Goal: Task Accomplishment & Management: Use online tool/utility

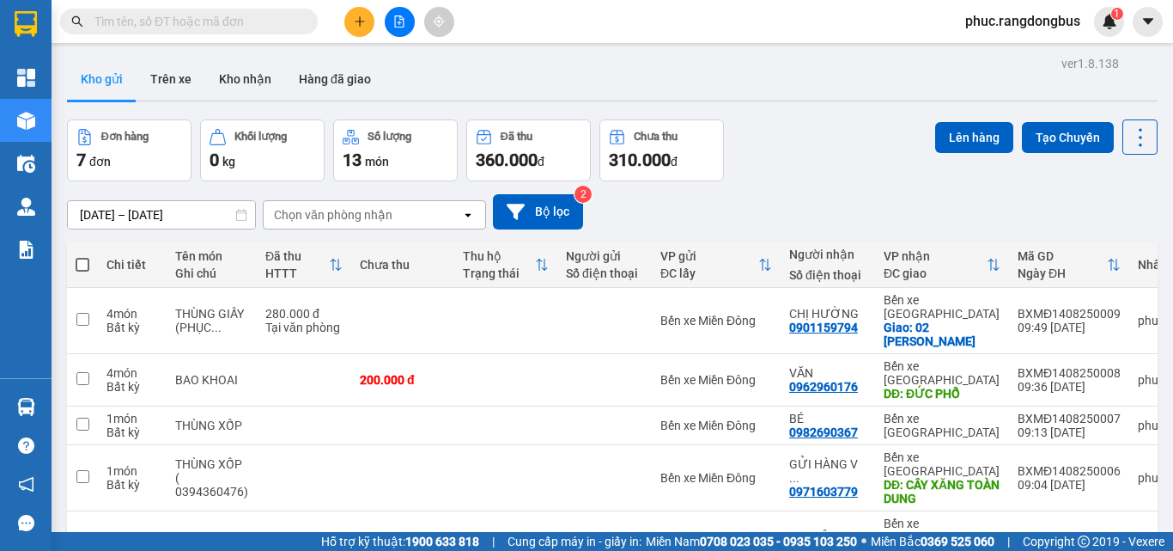
click at [393, 23] on button at bounding box center [400, 22] width 30 height 30
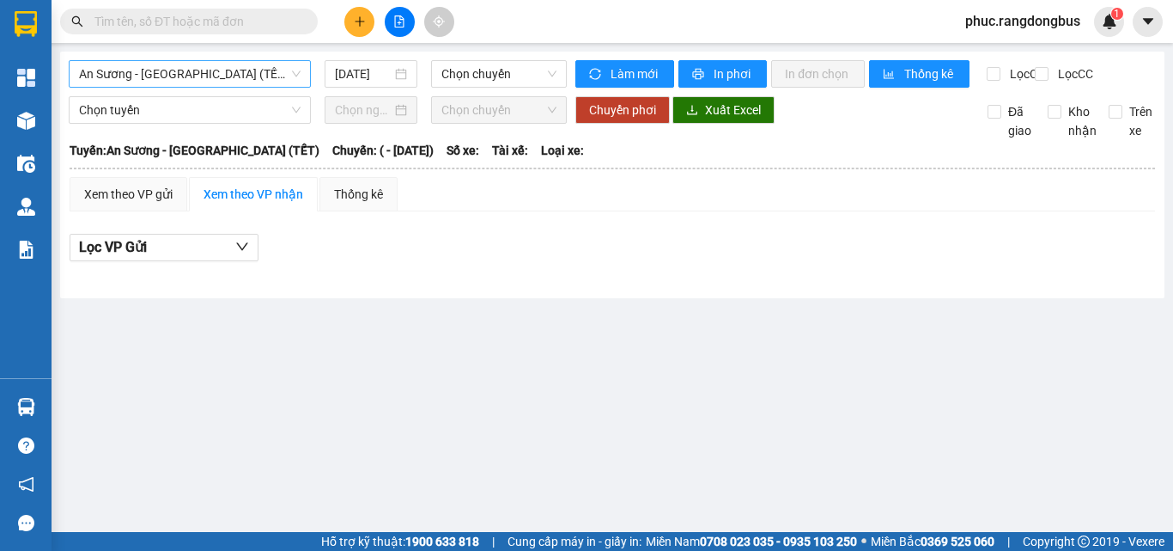
click at [155, 73] on span "An Sương - [GEOGRAPHIC_DATA] (TẾT)" at bounding box center [190, 74] width 222 height 26
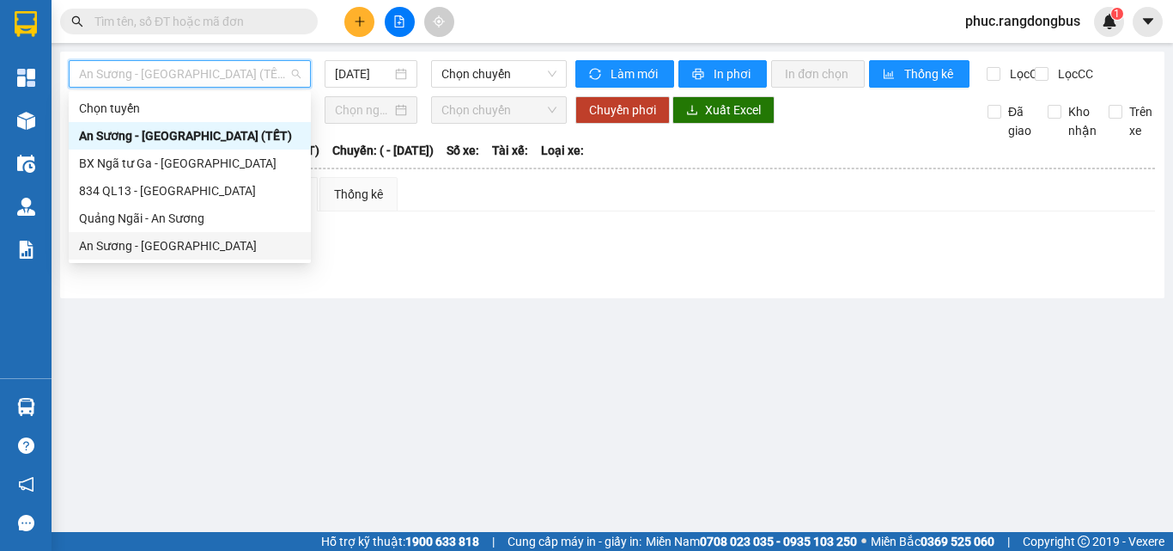
click at [160, 250] on div "An Sương - [GEOGRAPHIC_DATA]" at bounding box center [190, 245] width 222 height 19
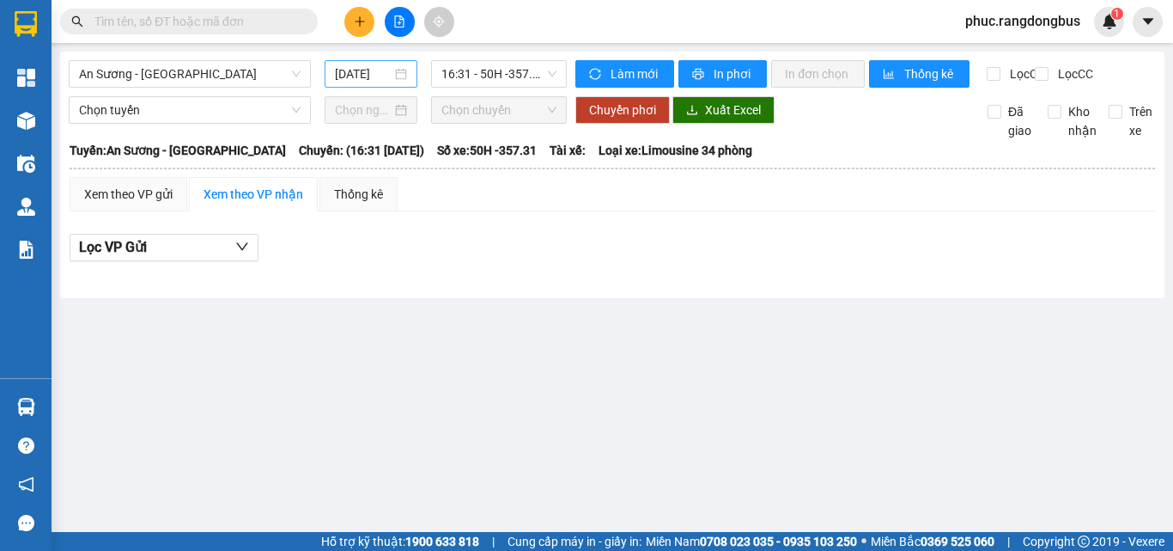
click at [375, 64] on div "[DATE]" at bounding box center [371, 73] width 93 height 27
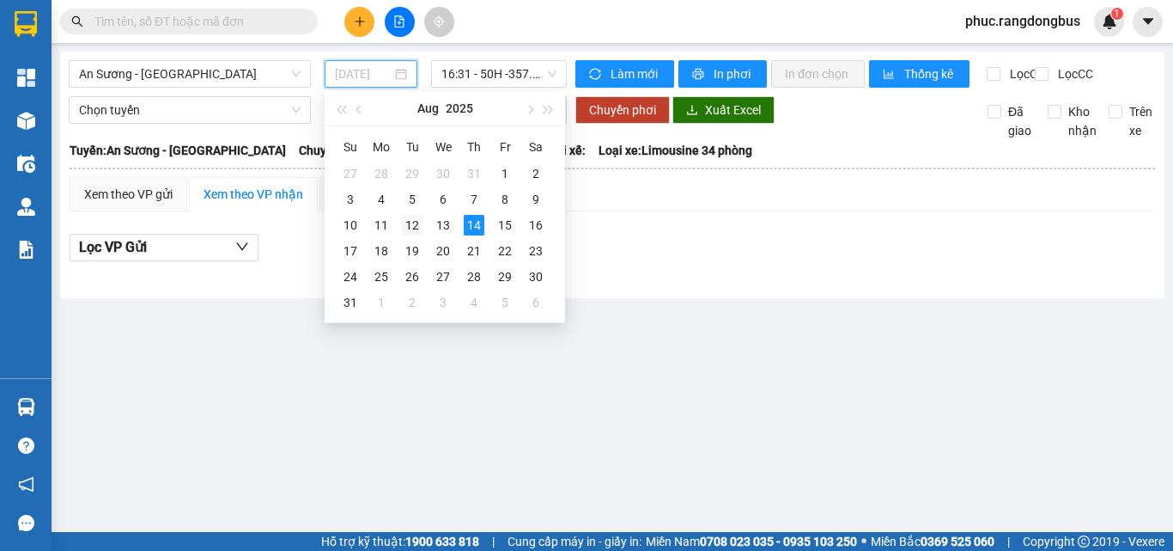
click at [412, 229] on div "12" at bounding box center [412, 225] width 21 height 21
type input "[DATE]"
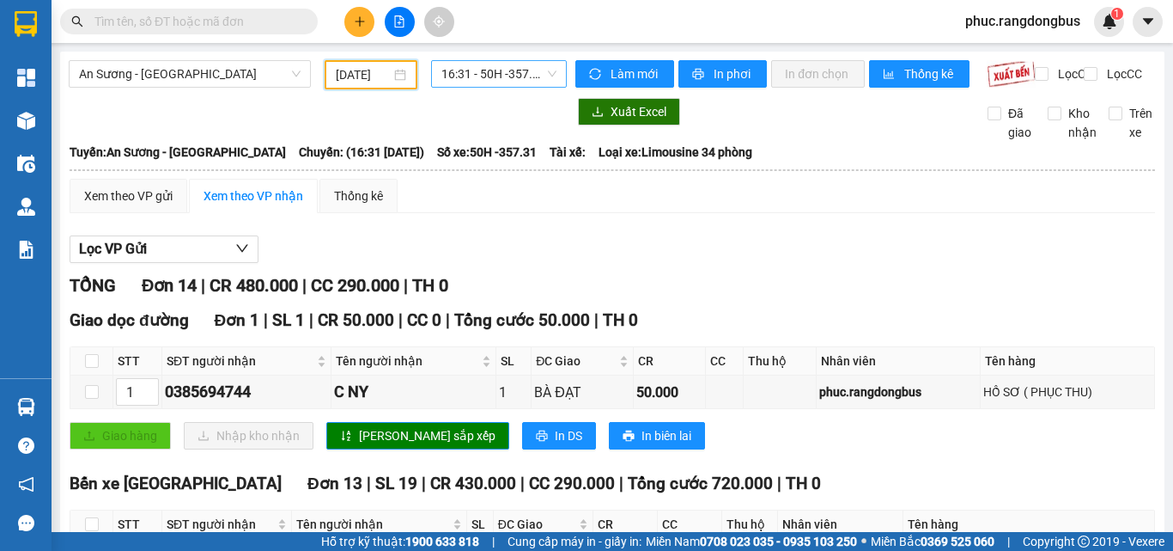
drag, startPoint x: 539, startPoint y: 58, endPoint x: 527, endPoint y: 64, distance: 14.2
click at [527, 63] on div "An Sương - [GEOGRAPHIC_DATA] [DATE] 16:31 - 50H -357.31 Làm mới In phơi In đơn …" at bounding box center [612, 553] width 1105 height 1002
click at [527, 64] on span "16:31 - 50H -357.31" at bounding box center [498, 74] width 115 height 26
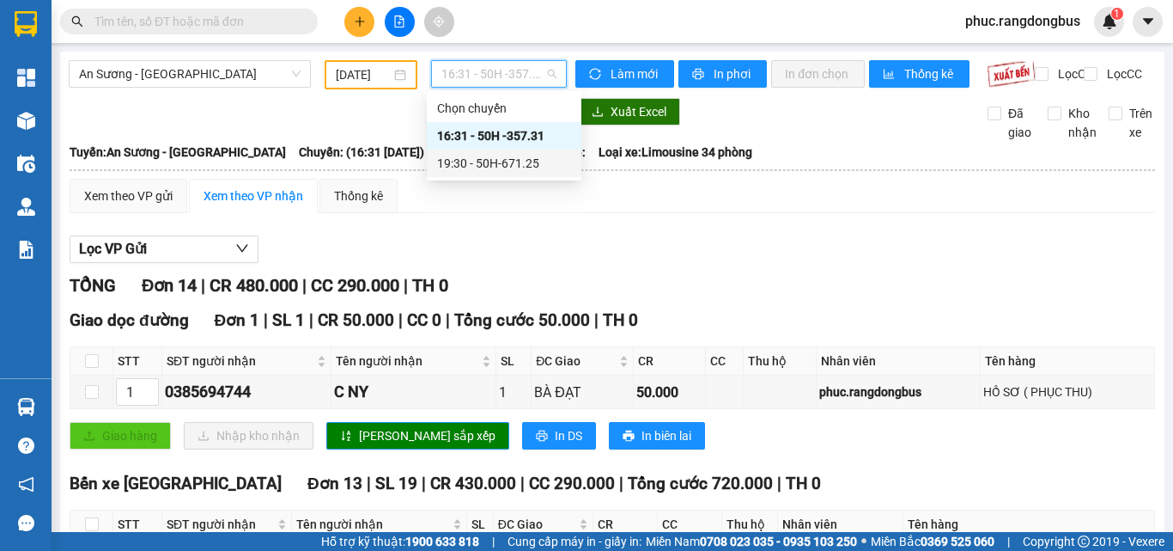
click at [527, 167] on div "19:30 - 50H-671.25" at bounding box center [504, 163] width 134 height 19
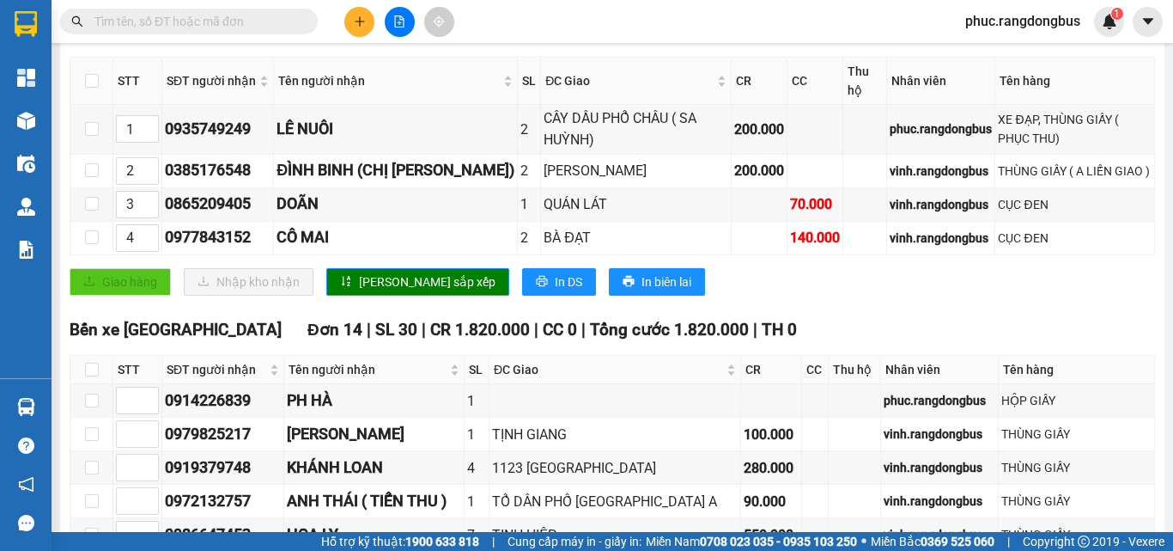
scroll to position [283, 0]
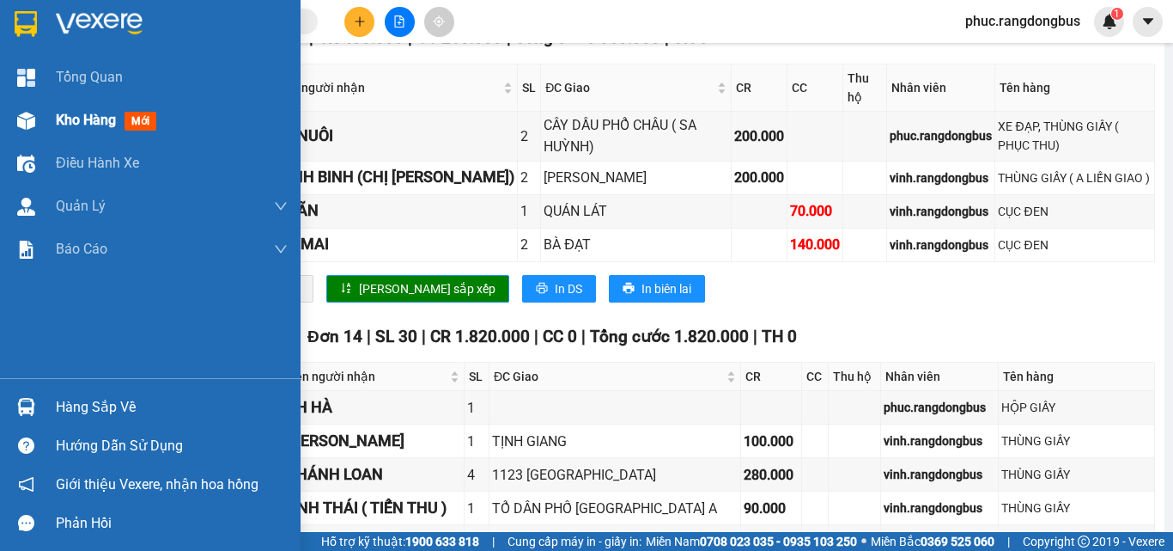
click at [77, 118] on span "Kho hàng" at bounding box center [86, 120] width 60 height 16
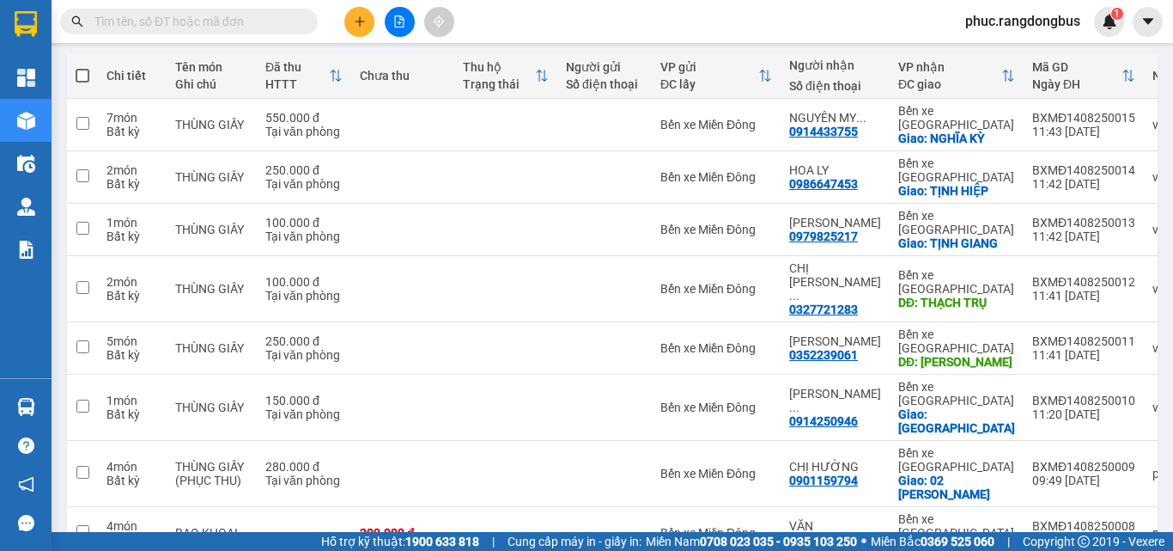
scroll to position [247, 0]
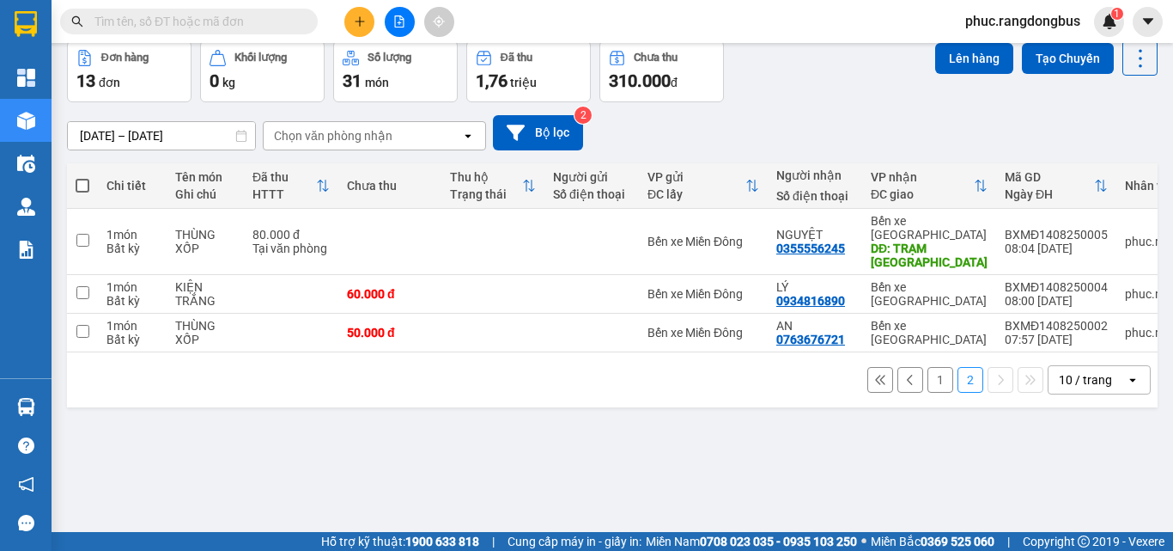
click at [80, 183] on span at bounding box center [83, 186] width 14 height 14
click at [82, 177] on input "checkbox" at bounding box center [82, 177] width 0 height 0
checkbox input "true"
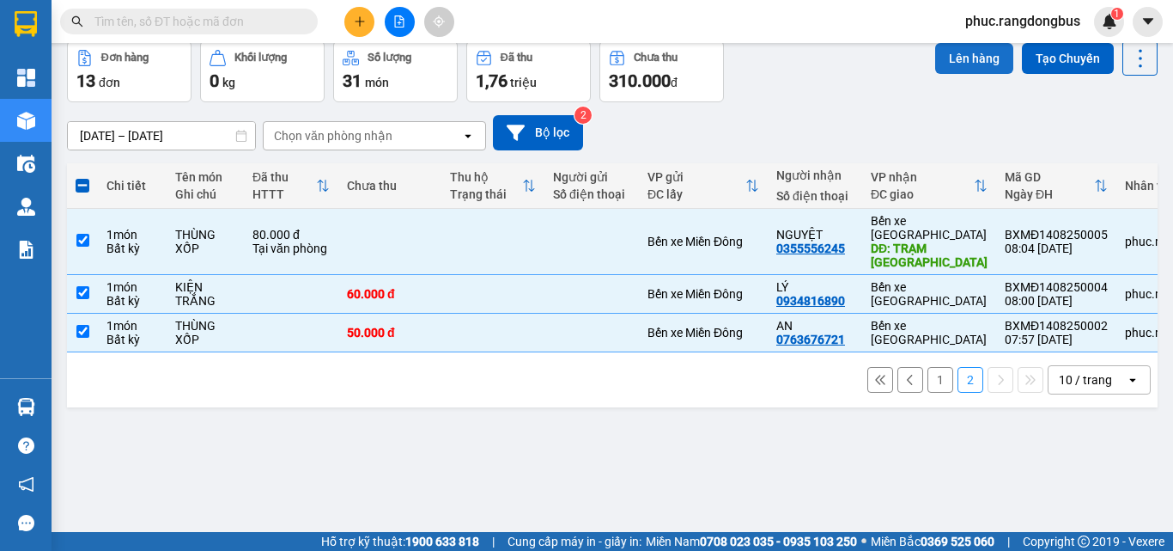
click at [970, 59] on button "Lên hàng" at bounding box center [974, 58] width 78 height 31
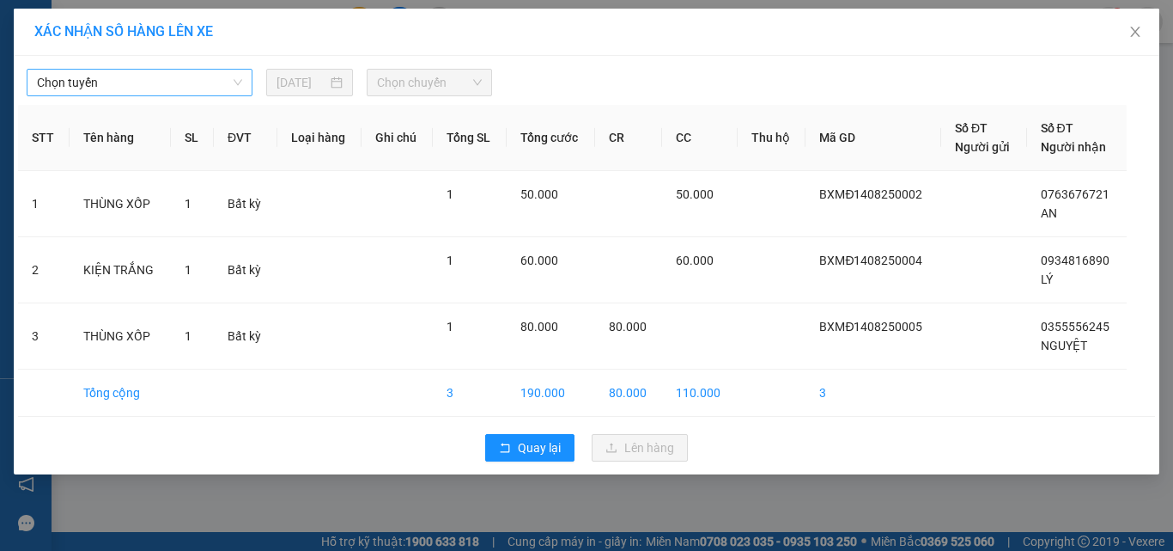
click at [109, 82] on span "Chọn tuyến" at bounding box center [139, 83] width 205 height 26
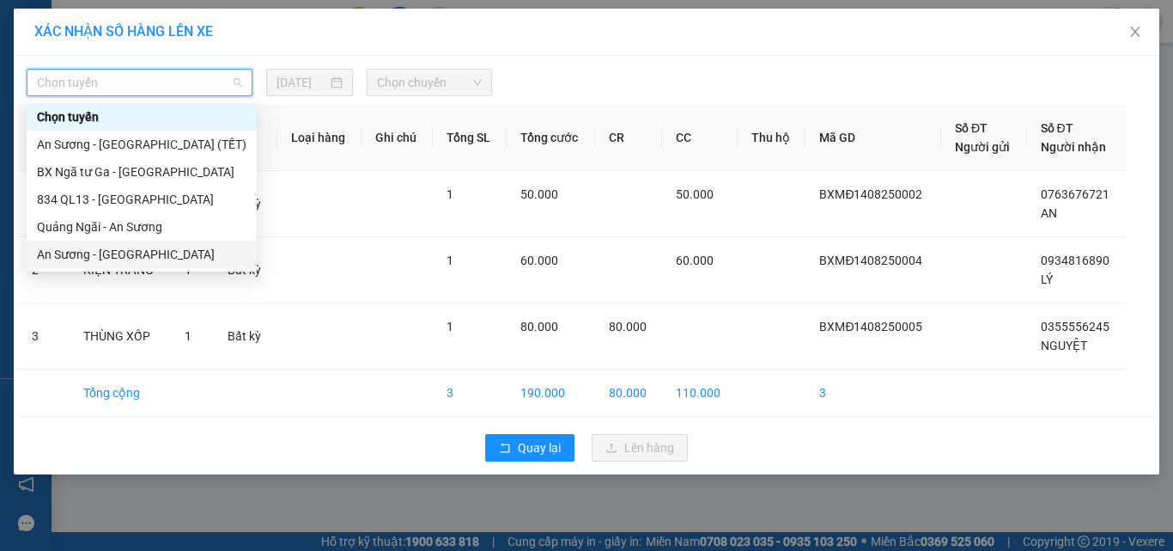
click at [155, 250] on div "An Sương - [GEOGRAPHIC_DATA]" at bounding box center [142, 254] width 210 height 19
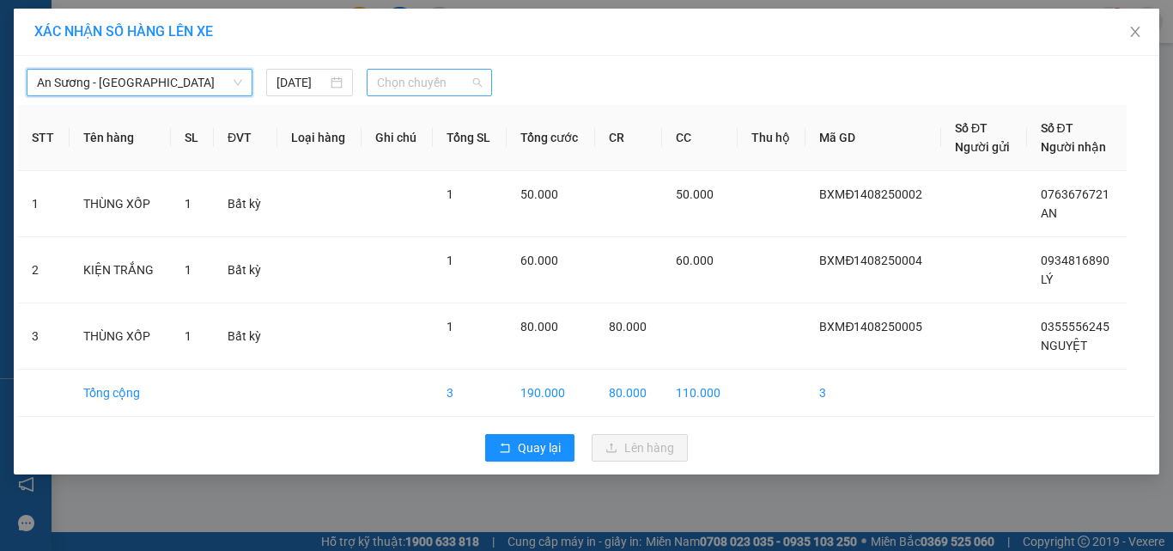
click at [428, 73] on span "Chọn chuyến" at bounding box center [430, 83] width 106 height 26
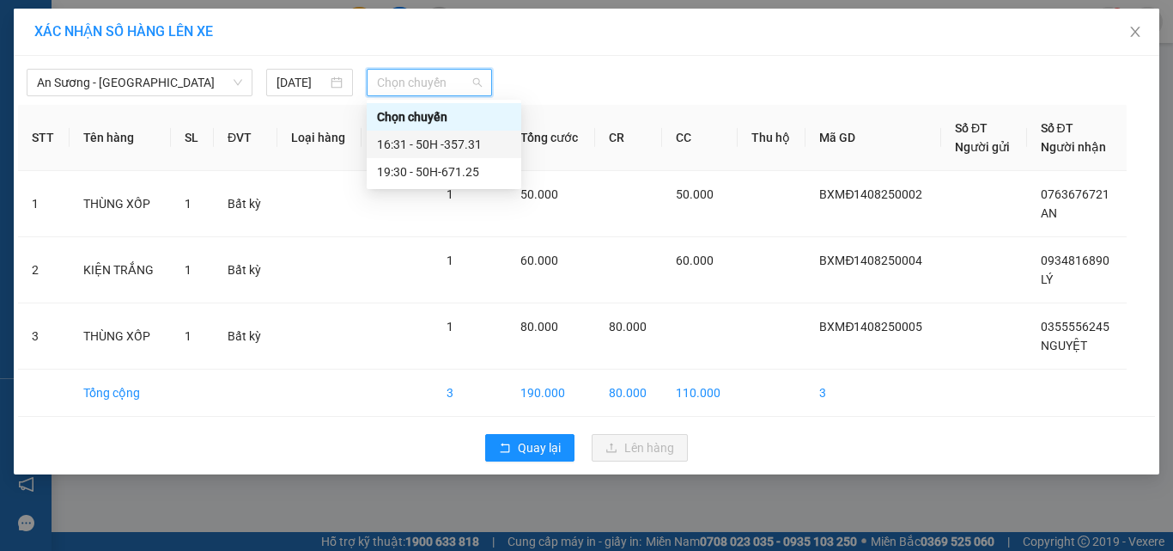
click at [465, 144] on div "16:31 - 50H -357.31" at bounding box center [444, 144] width 134 height 19
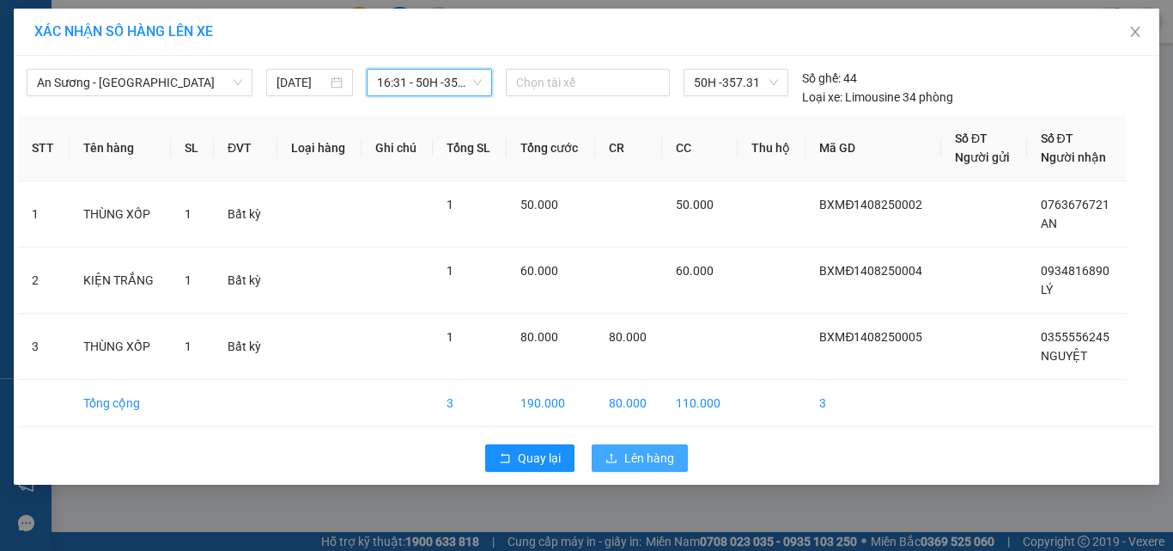
click at [656, 462] on span "Lên hàng" at bounding box center [649, 457] width 50 height 19
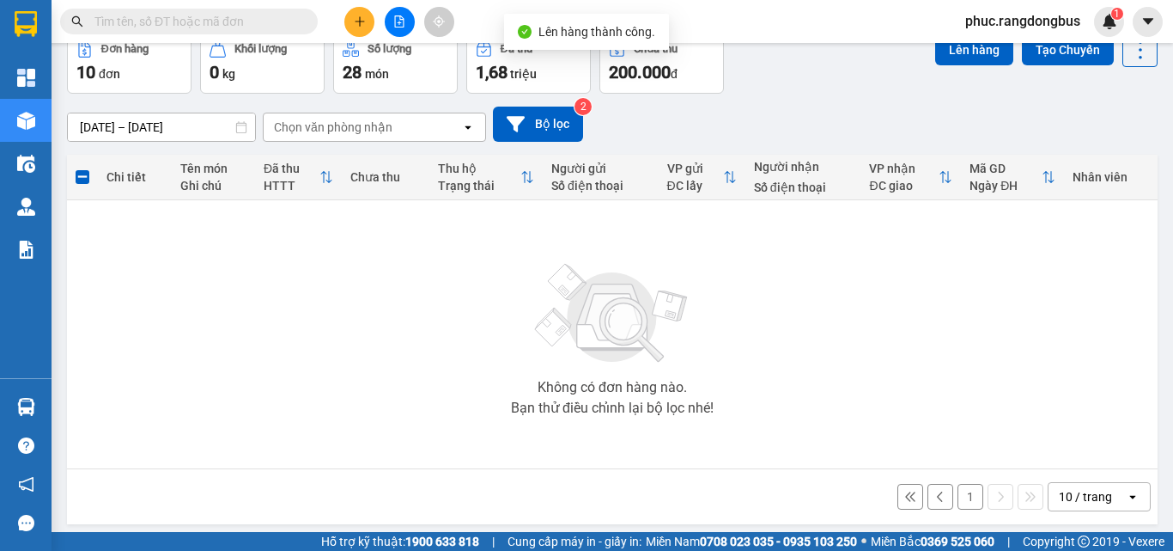
scroll to position [95, 0]
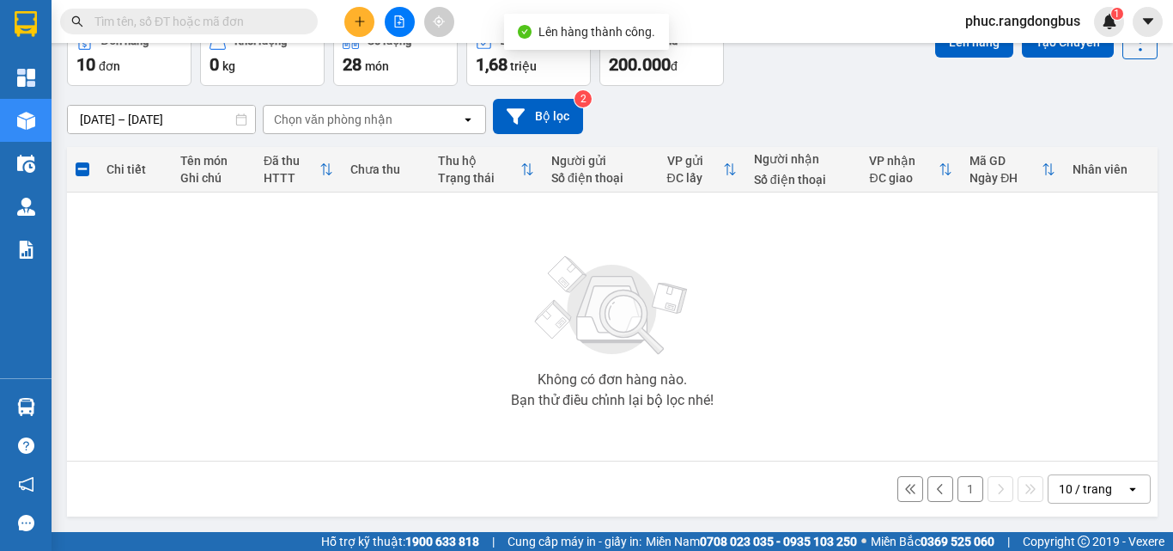
click at [961, 495] on button "1" at bounding box center [971, 489] width 26 height 26
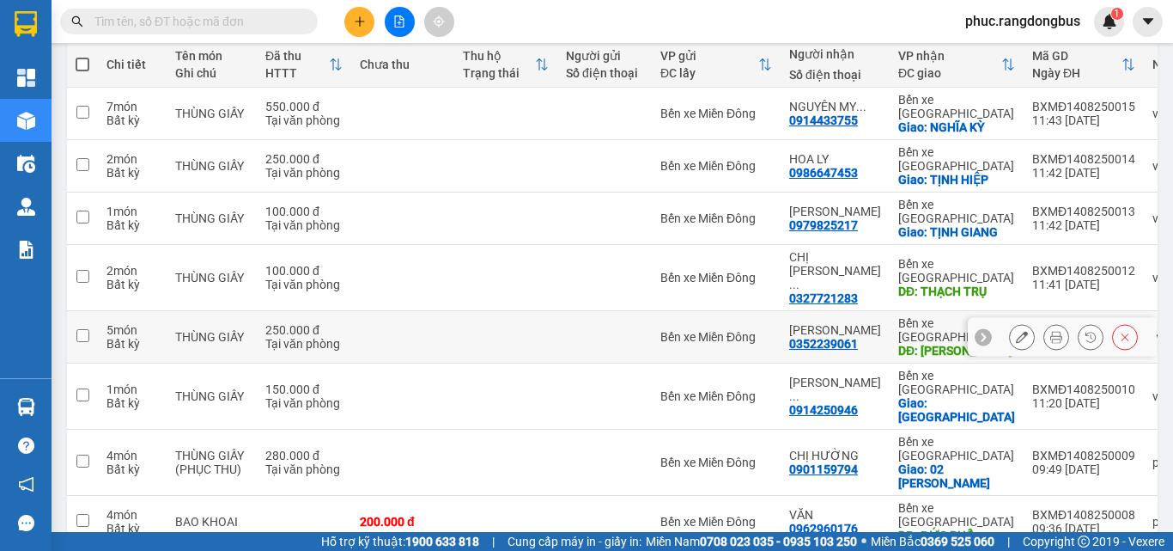
scroll to position [247, 0]
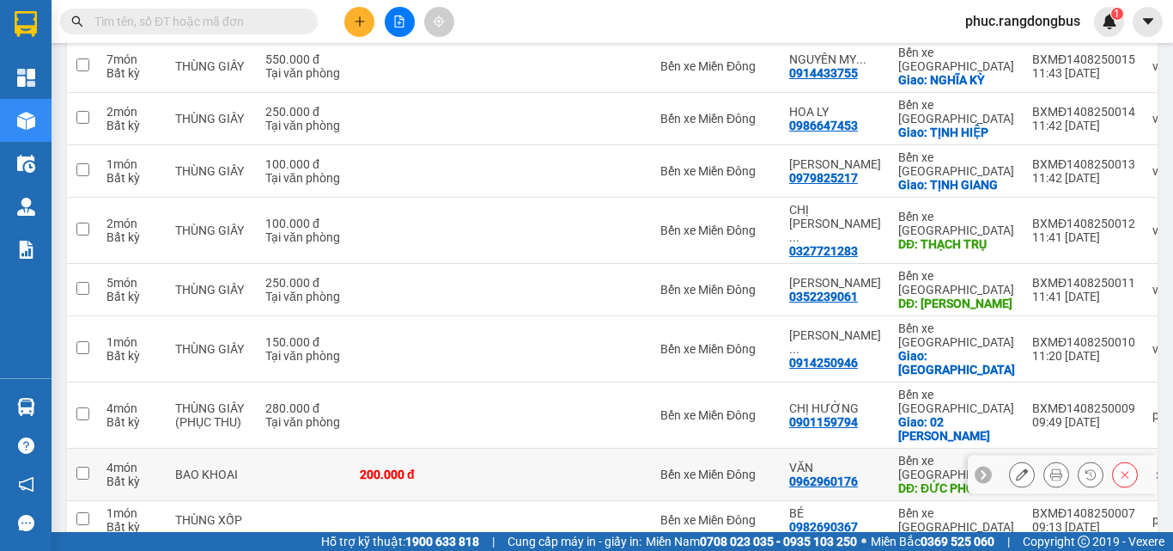
click at [86, 466] on input "checkbox" at bounding box center [82, 472] width 13 height 13
checkbox input "true"
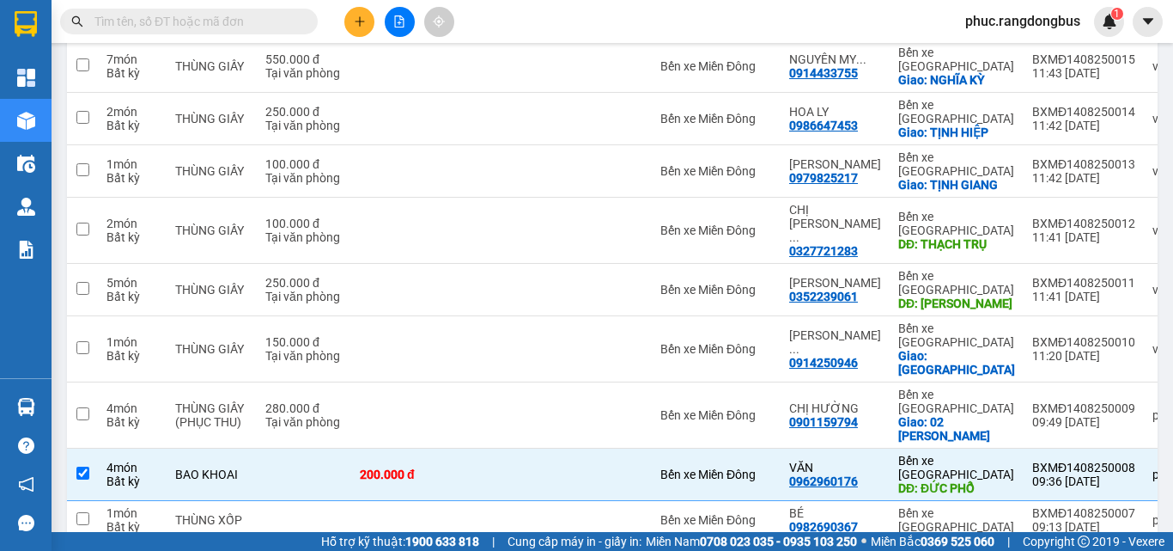
checkbox input "true"
drag, startPoint x: 79, startPoint y: 292, endPoint x: 95, endPoint y: 362, distance: 72.3
click at [78, 407] on input "checkbox" at bounding box center [82, 413] width 13 height 13
checkbox input "true"
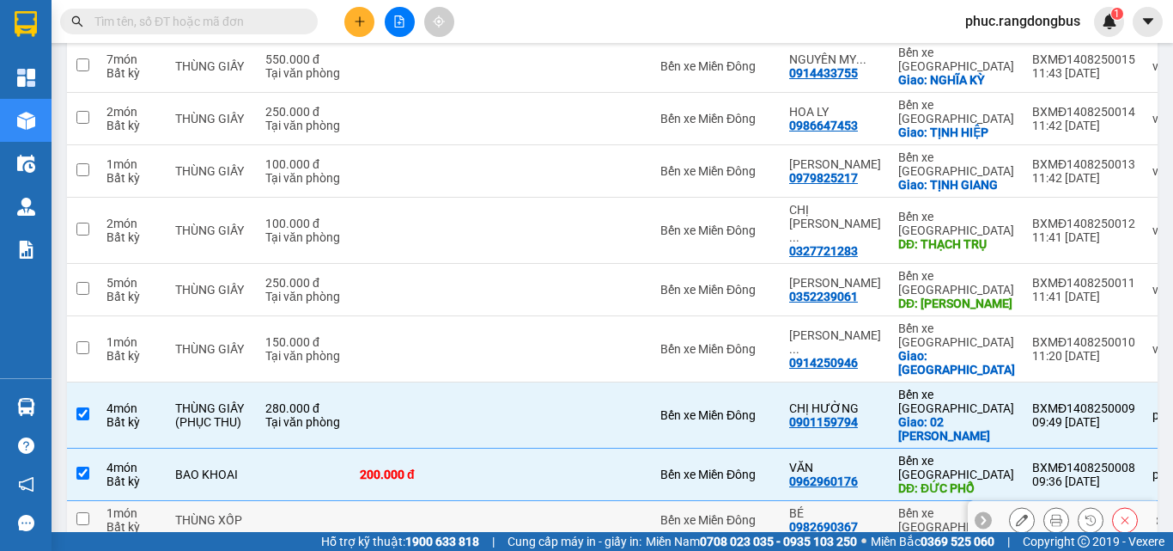
click at [86, 512] on input "checkbox" at bounding box center [82, 518] width 13 height 13
checkbox input "true"
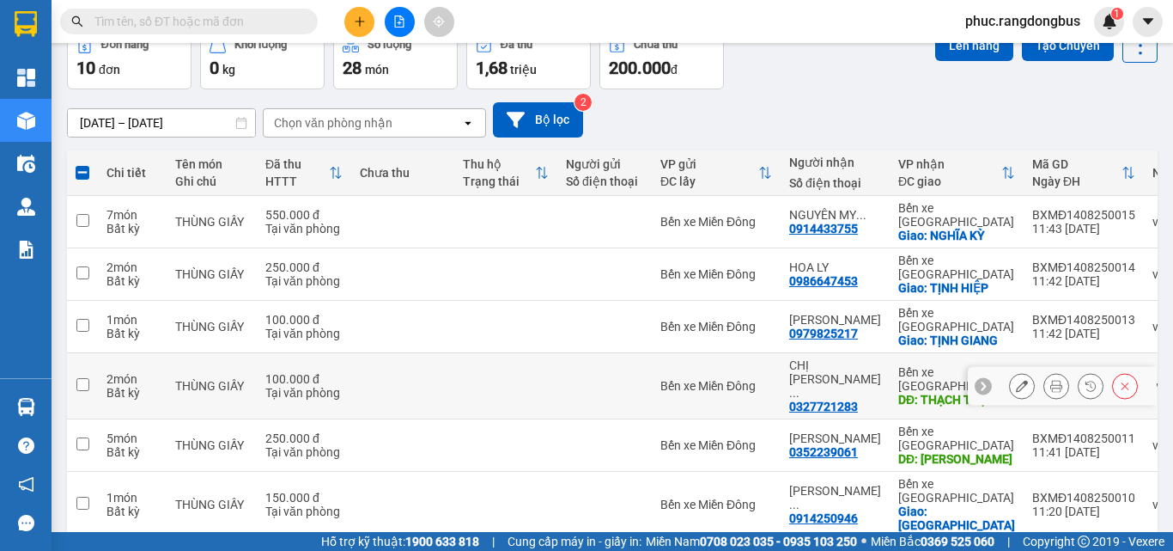
scroll to position [76, 0]
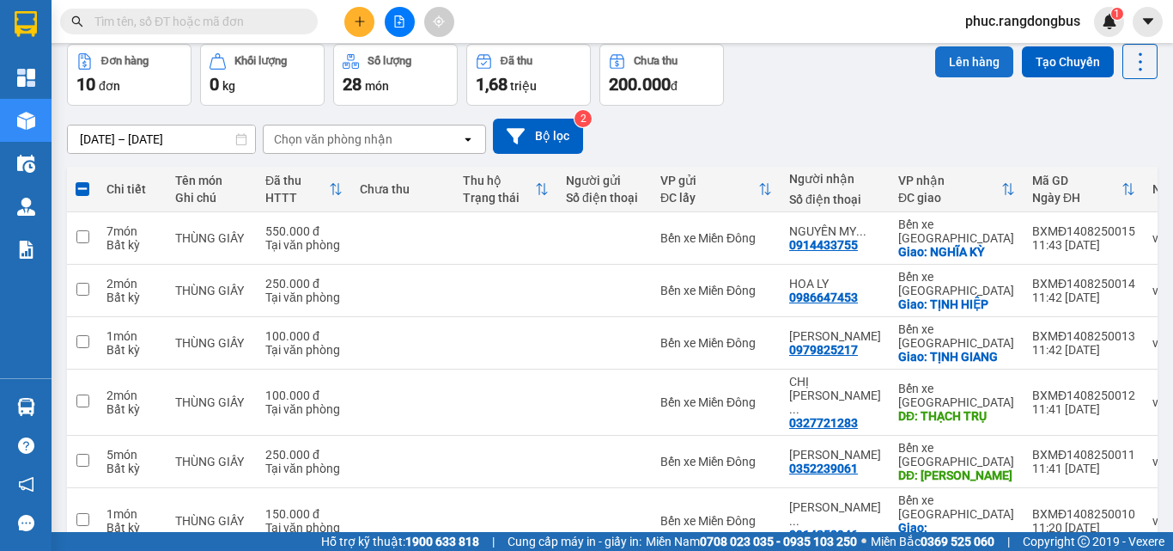
click at [973, 69] on button "Lên hàng" at bounding box center [974, 61] width 78 height 31
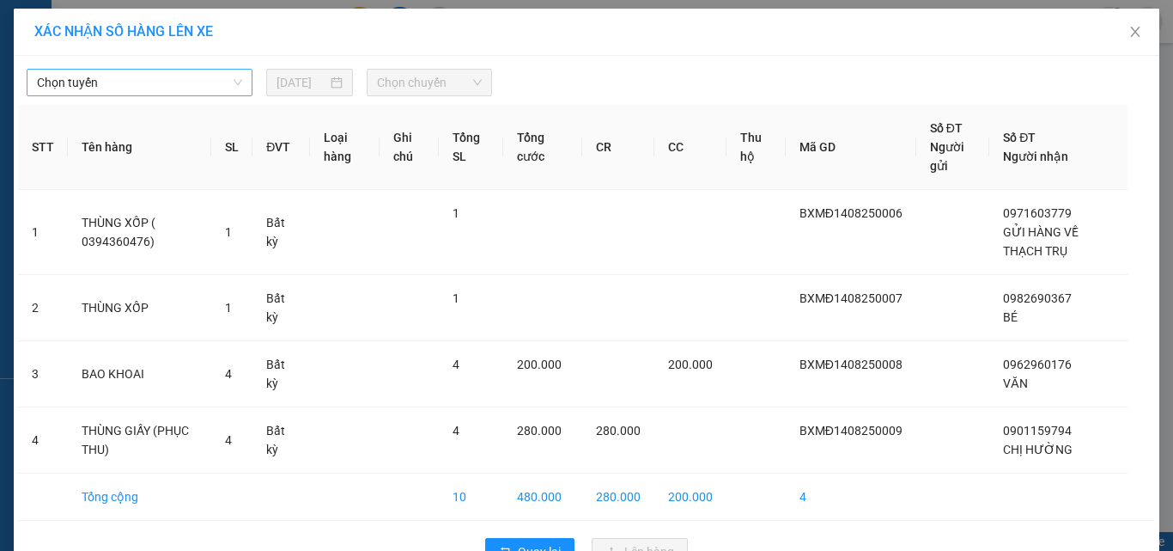
click at [192, 87] on span "Chọn tuyến" at bounding box center [139, 83] width 205 height 26
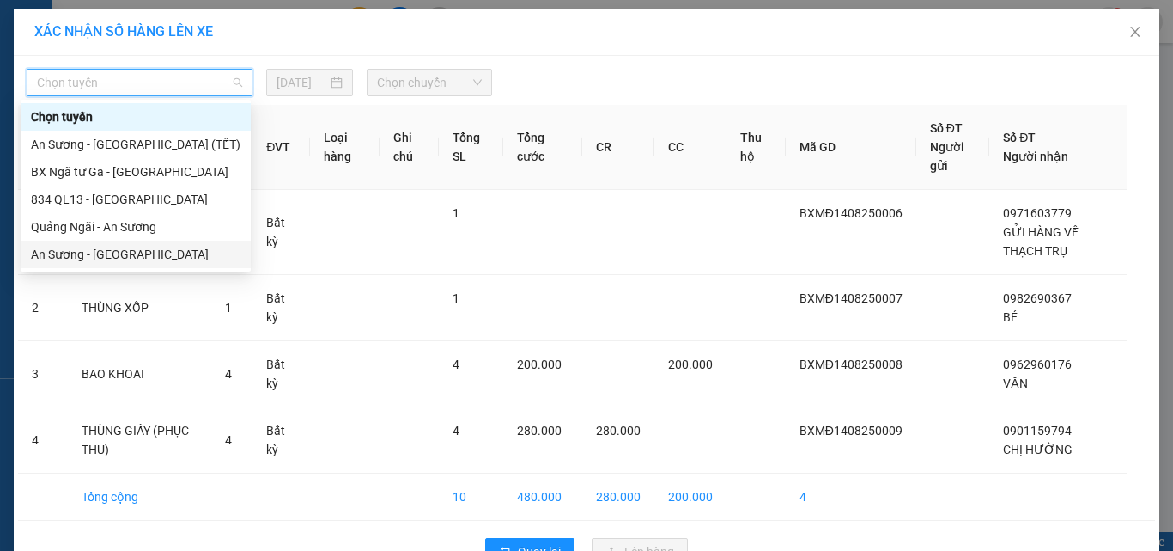
click at [165, 247] on div "An Sương - [GEOGRAPHIC_DATA]" at bounding box center [136, 254] width 210 height 19
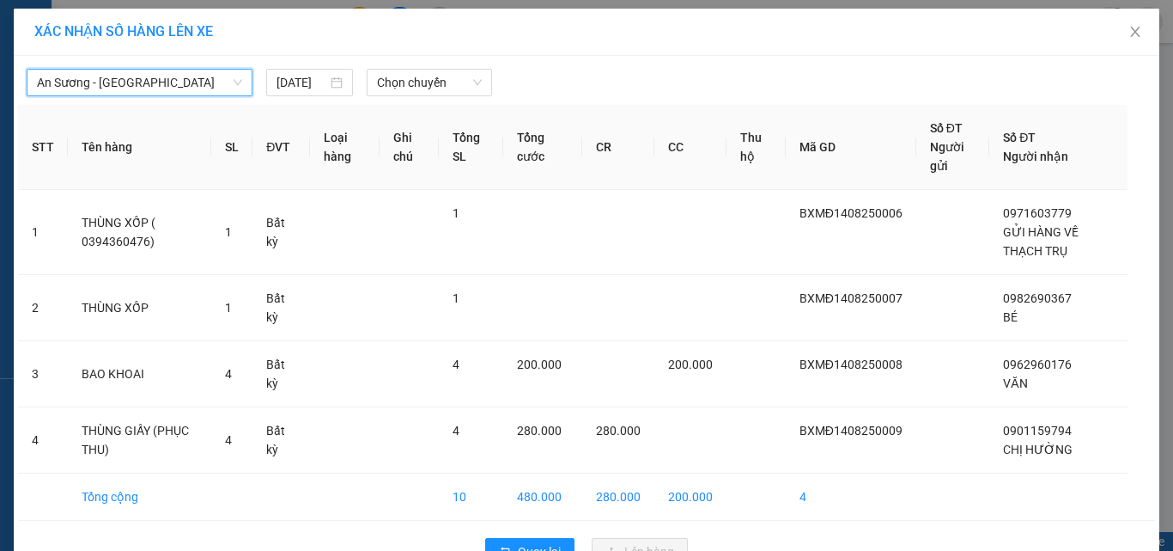
click at [429, 64] on div "An Sương - [GEOGRAPHIC_DATA] An Sương - [GEOGRAPHIC_DATA] [DATE] Chọn chuyến" at bounding box center [586, 78] width 1137 height 36
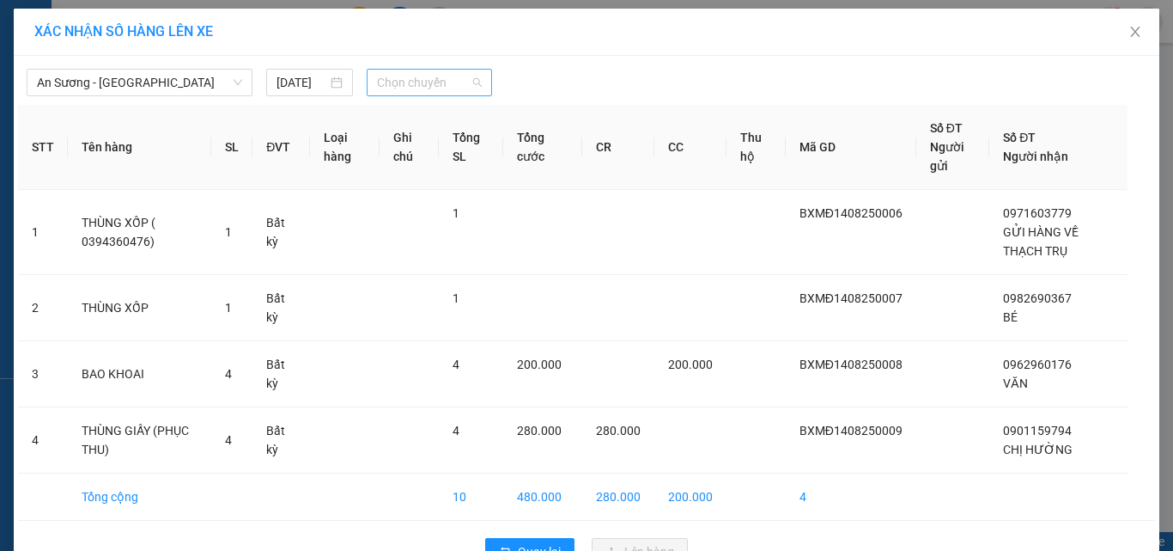
click at [429, 76] on span "Chọn chuyến" at bounding box center [430, 83] width 106 height 26
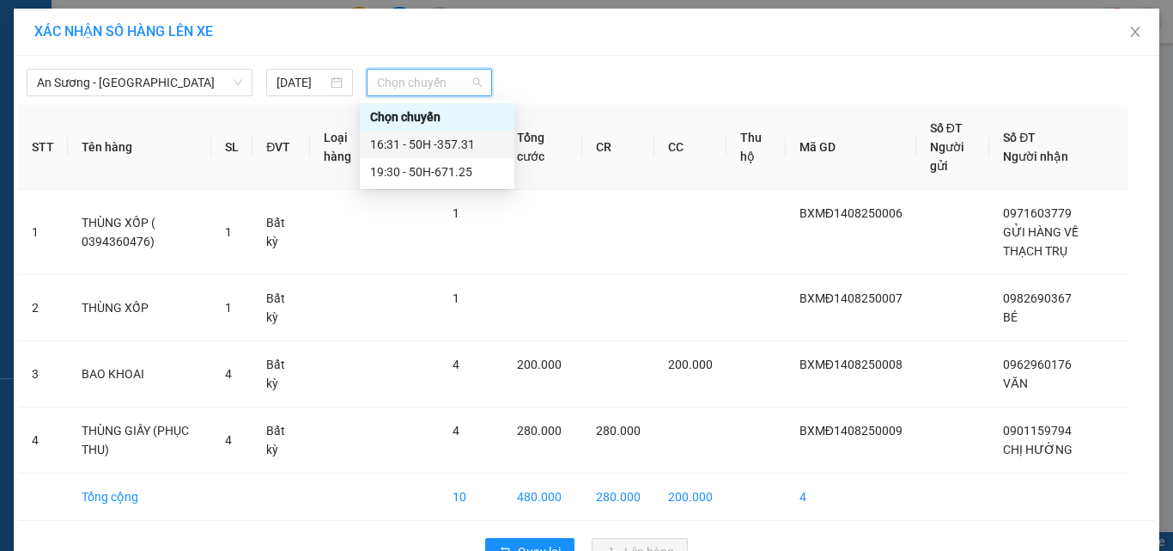
click at [471, 137] on div "16:31 - 50H -357.31" at bounding box center [437, 144] width 134 height 19
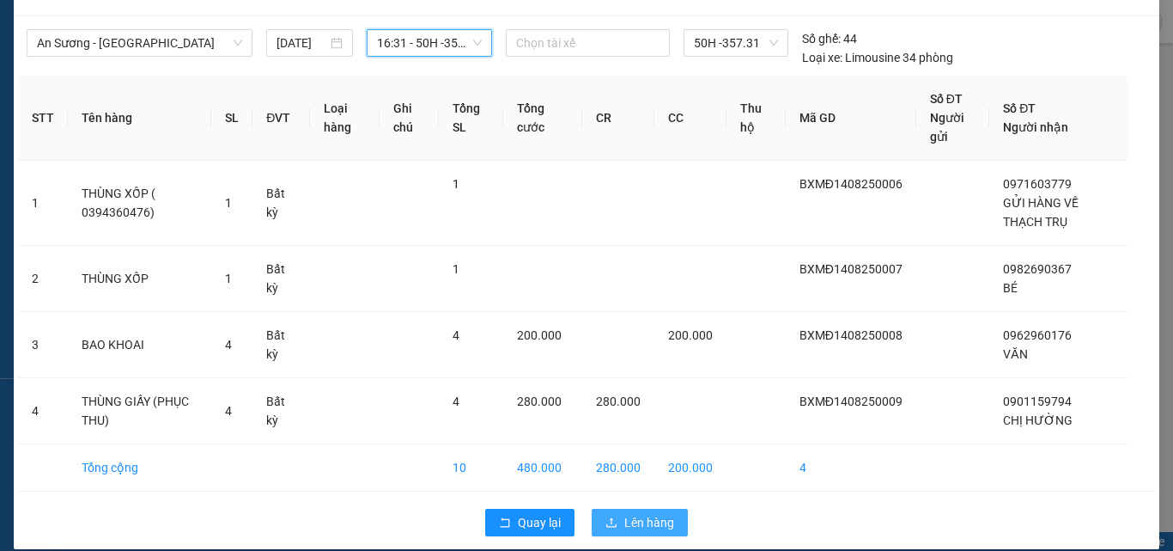
scroll to position [58, 0]
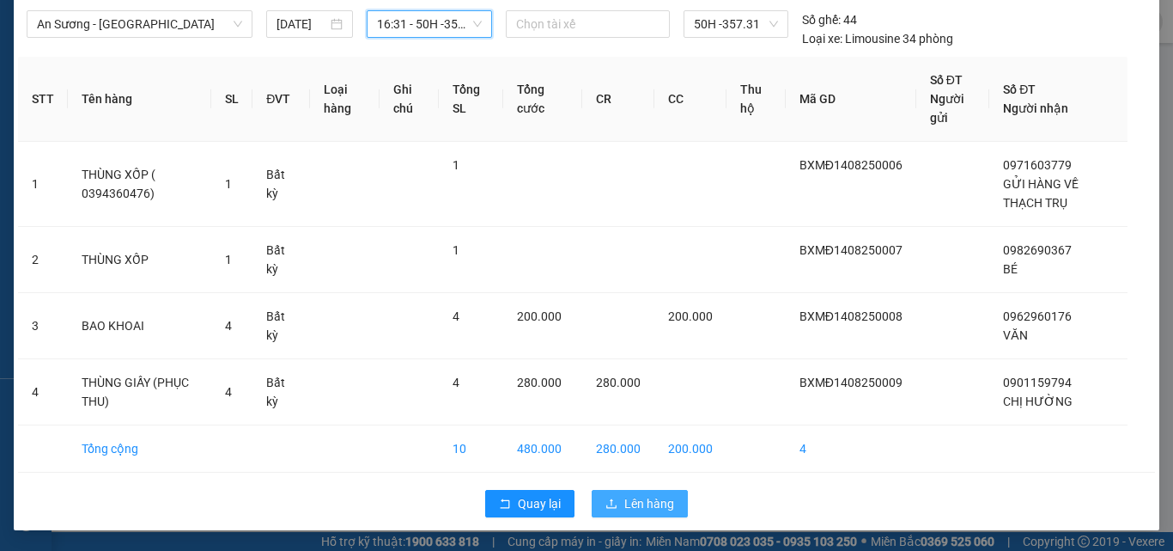
click at [648, 500] on span "Lên hàng" at bounding box center [649, 503] width 50 height 19
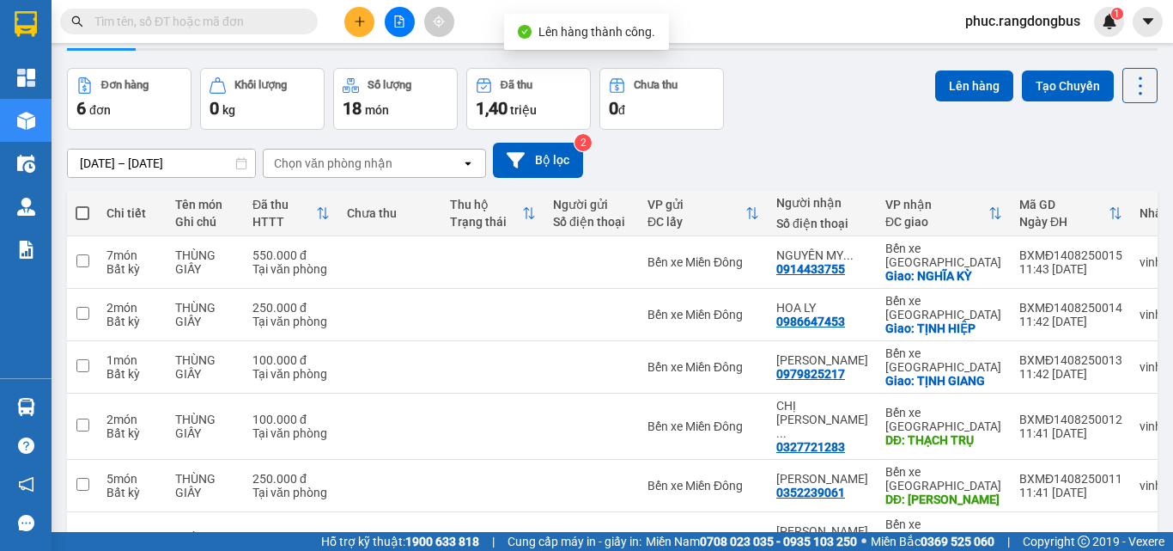
scroll to position [79, 0]
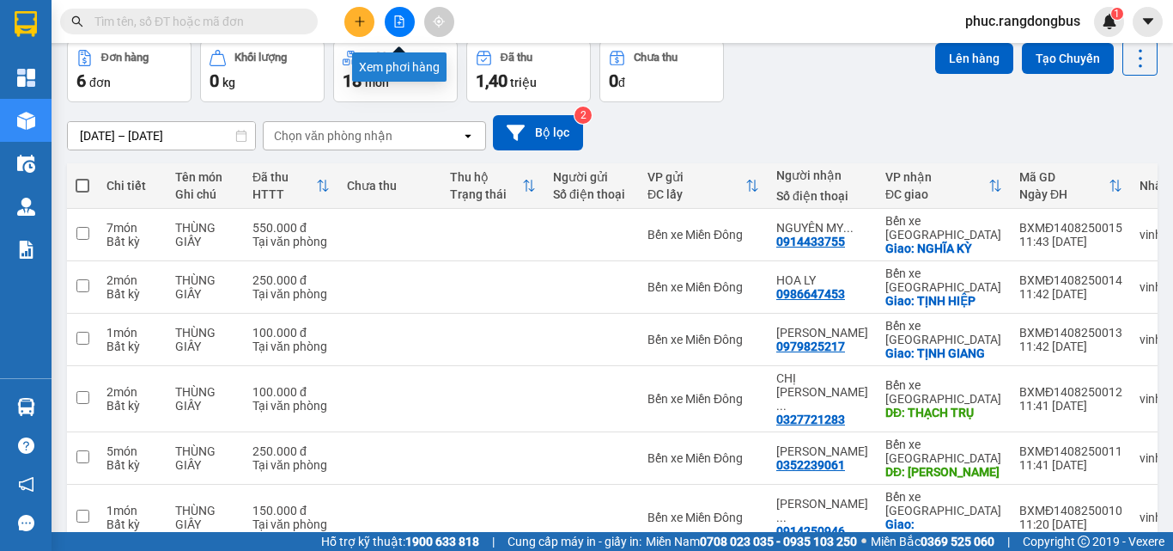
click at [402, 18] on icon "file-add" at bounding box center [399, 21] width 12 height 12
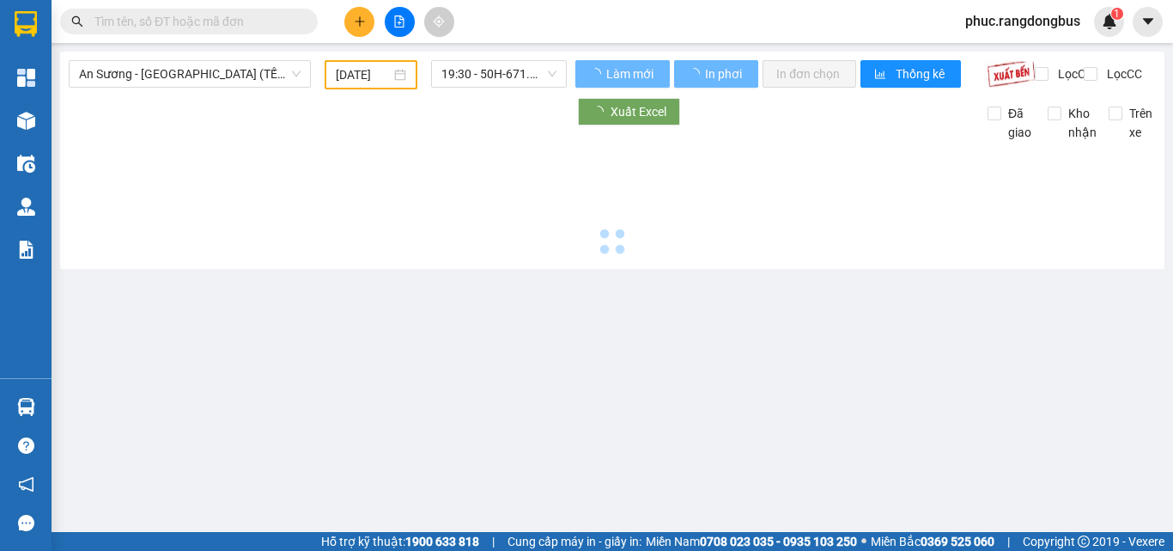
type input "[DATE]"
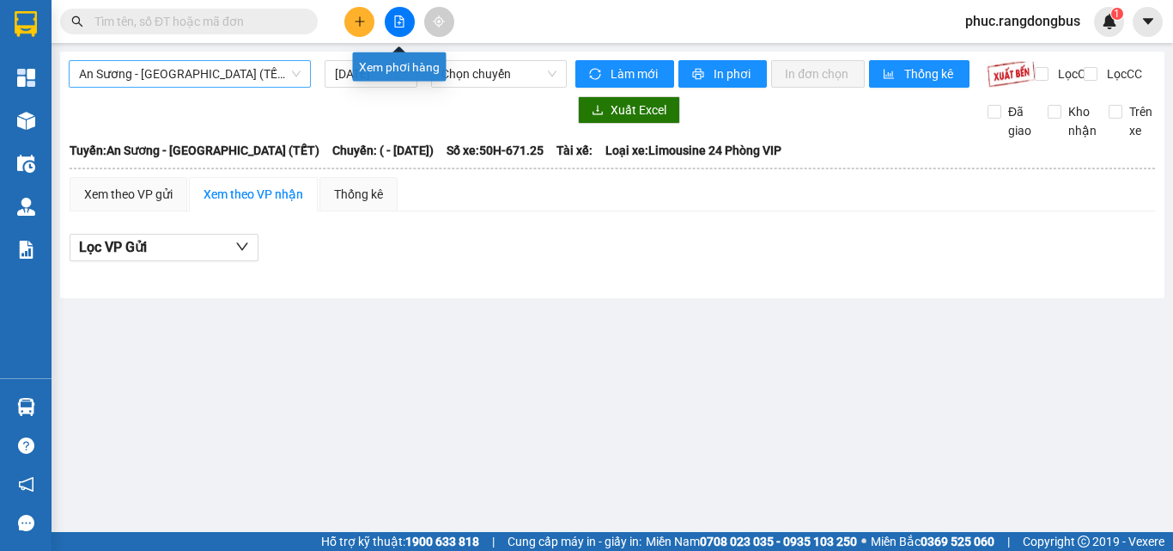
click at [222, 68] on span "An Sương - [GEOGRAPHIC_DATA] (TẾT)" at bounding box center [190, 74] width 222 height 26
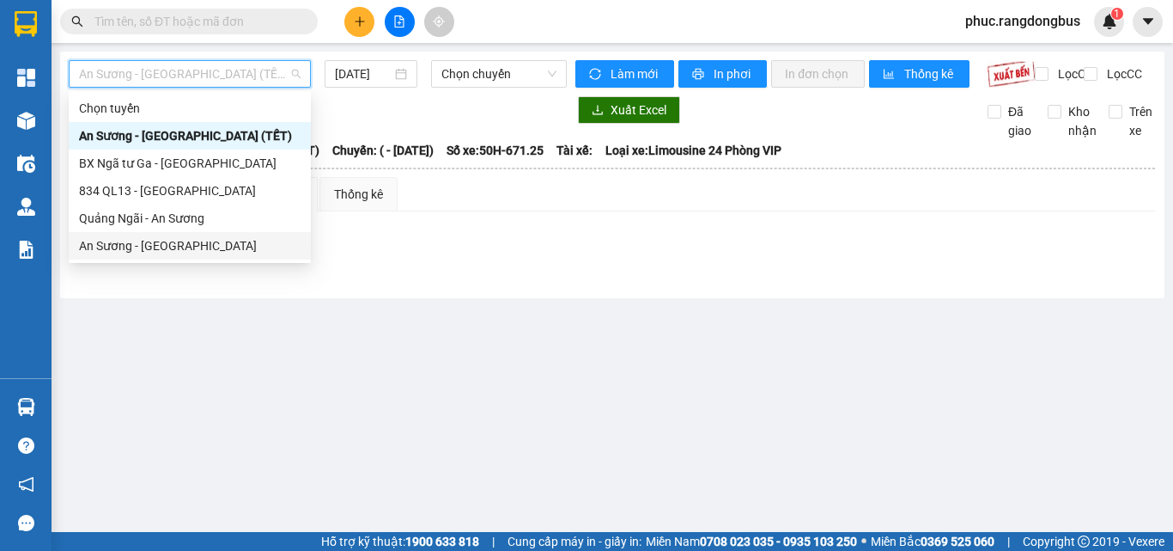
click at [247, 237] on div "An Sương - [GEOGRAPHIC_DATA]" at bounding box center [190, 245] width 222 height 19
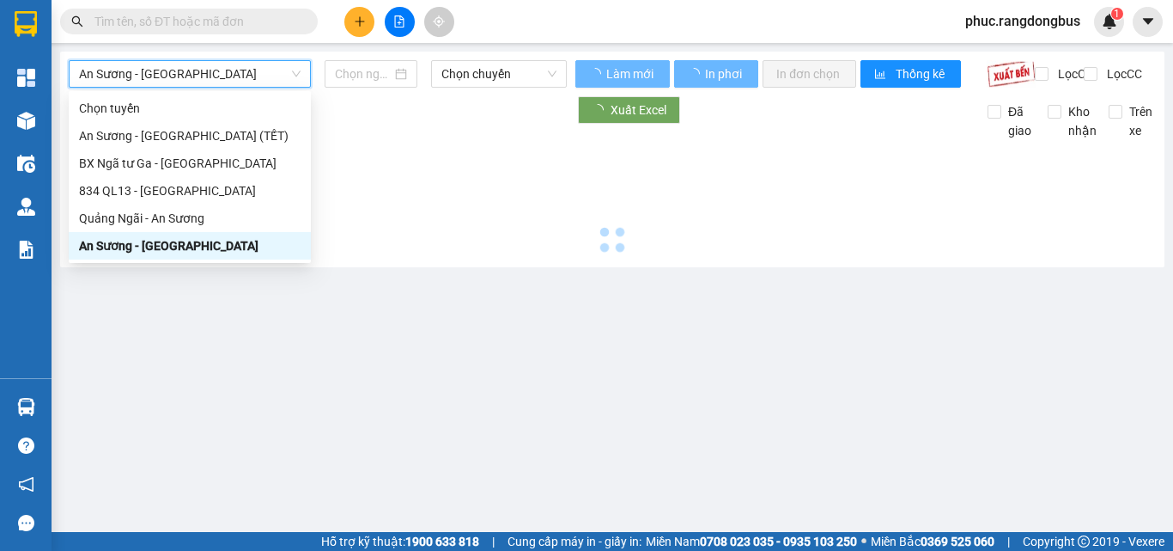
type input "[DATE]"
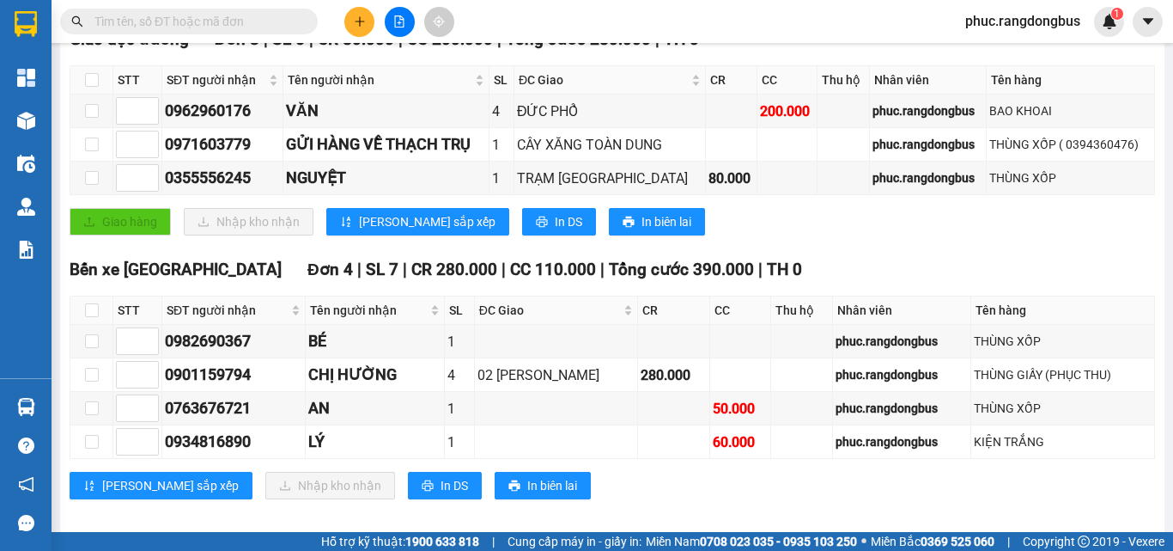
scroll to position [309, 0]
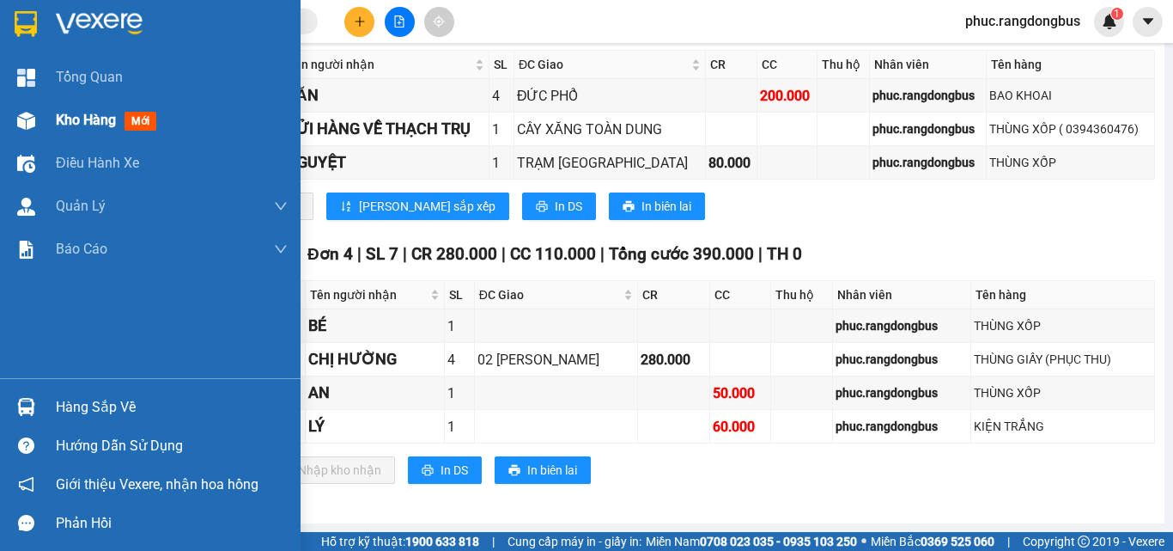
click at [127, 119] on span "mới" at bounding box center [141, 121] width 32 height 19
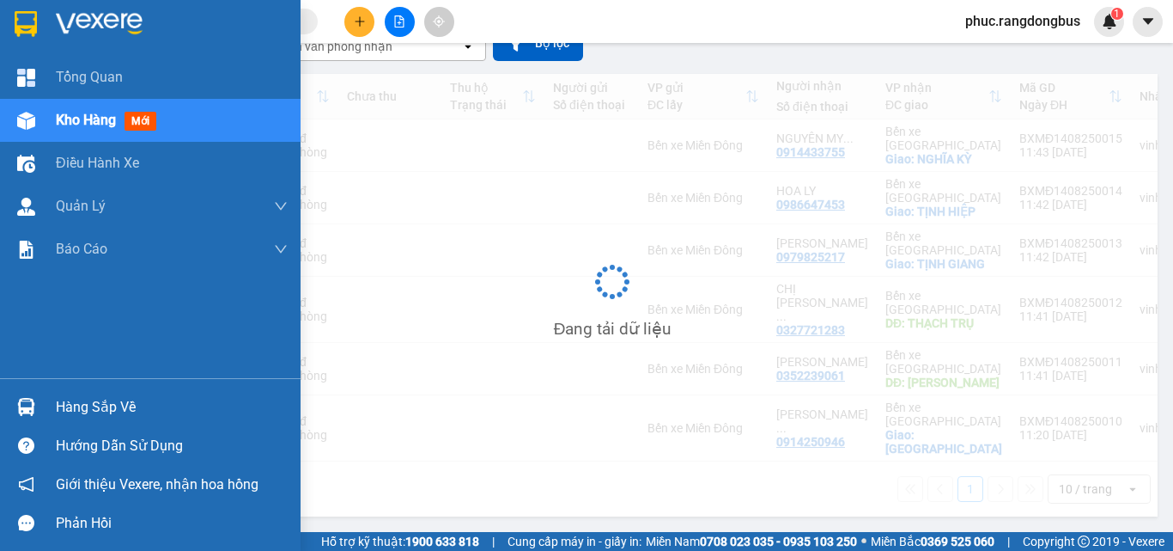
scroll to position [79, 0]
